Goal: Book appointment/travel/reservation

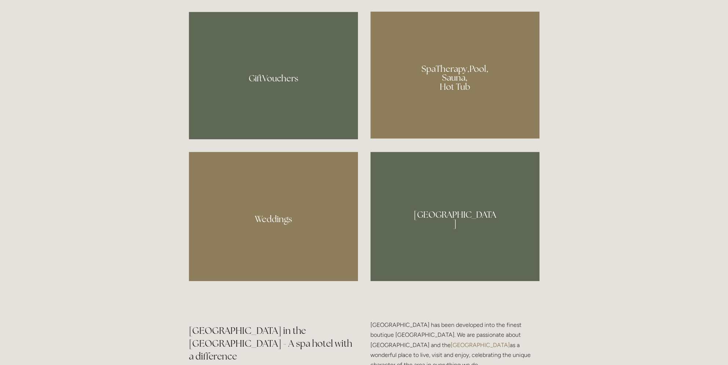
scroll to position [587, 0]
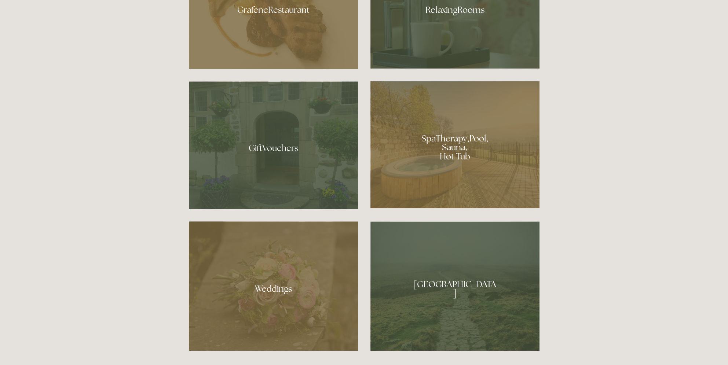
click at [455, 153] on div at bounding box center [455, 144] width 169 height 127
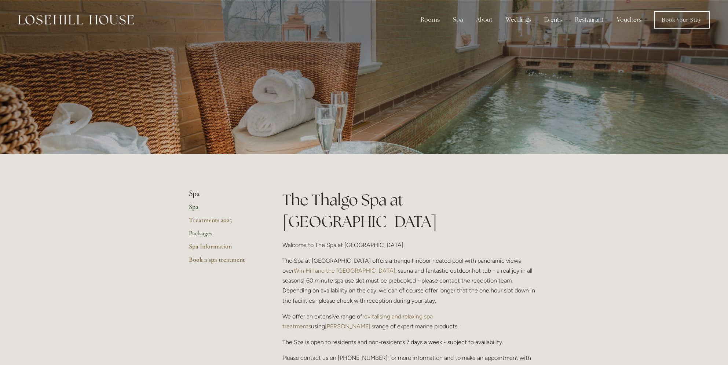
click at [205, 236] on link "Packages" at bounding box center [224, 235] width 70 height 13
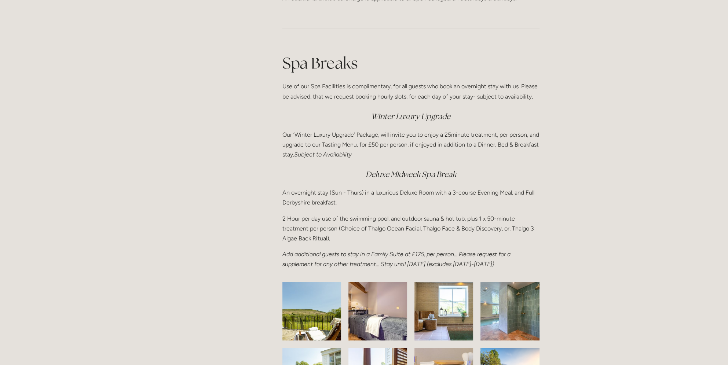
scroll to position [917, 0]
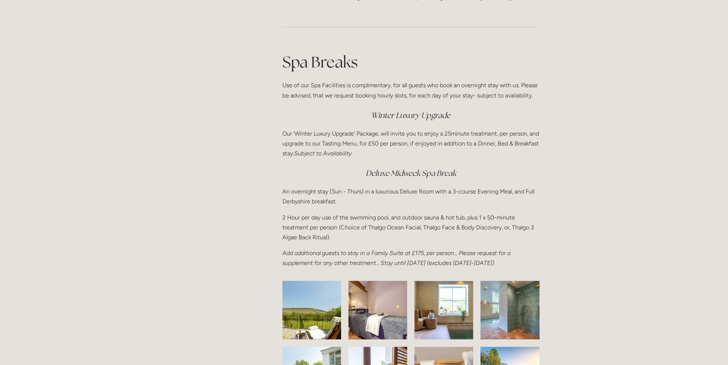
drag, startPoint x: 490, startPoint y: 150, endPoint x: 498, endPoint y: 153, distance: 8.2
click at [498, 153] on p "Our ‘Winter Luxury Upgrade’ Package, will invite you to enjoy a 25minute treatm…" at bounding box center [411, 144] width 257 height 30
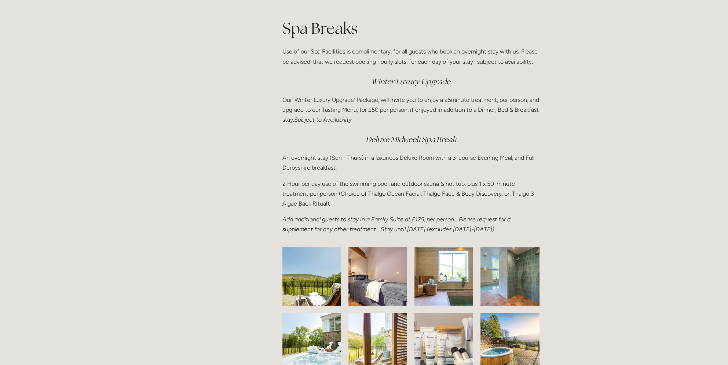
scroll to position [1027, 0]
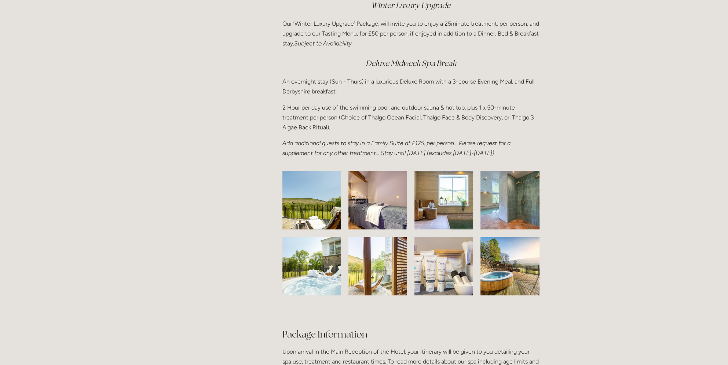
drag, startPoint x: 503, startPoint y: 92, endPoint x: 531, endPoint y: 90, distance: 27.3
click at [531, 90] on p "An overnight stay (Sun - Thurs) in a luxurious Deluxe Room with a 3-course Even…" at bounding box center [411, 87] width 257 height 20
drag, startPoint x: 486, startPoint y: 67, endPoint x: 506, endPoint y: 63, distance: 20.6
click at [506, 63] on h3 "Deluxe Midweek Spa Break" at bounding box center [411, 63] width 257 height 15
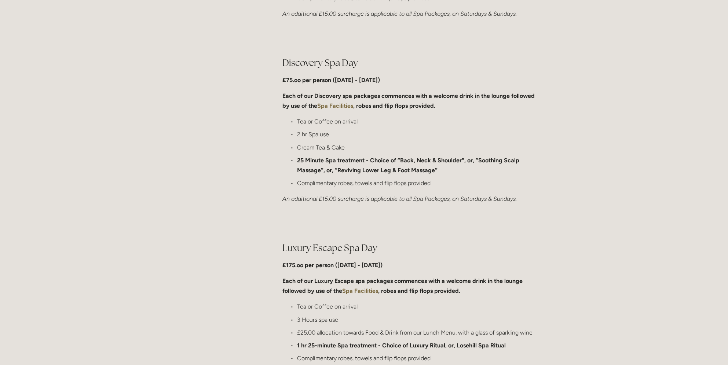
scroll to position [0, 0]
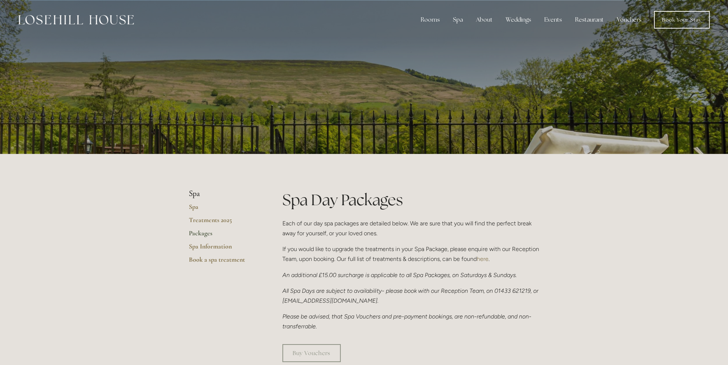
drag, startPoint x: 499, startPoint y: 134, endPoint x: 473, endPoint y: 14, distance: 122.1
click at [672, 18] on link "Book Your Stay" at bounding box center [682, 20] width 56 height 18
